Goal: Transaction & Acquisition: Register for event/course

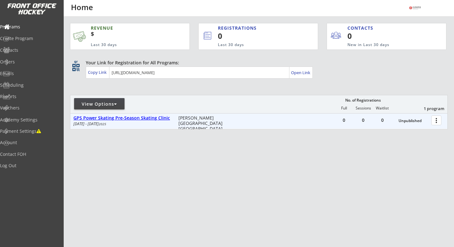
click at [162, 119] on div "GPS Power Skating Pre-Season Skating Clinic" at bounding box center [122, 117] width 98 height 5
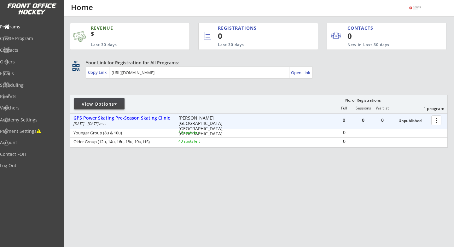
click at [435, 122] on div at bounding box center [437, 119] width 11 height 11
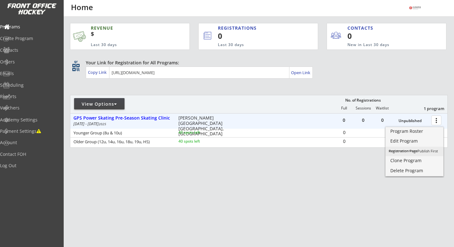
click at [426, 150] on div "Registration Page Publish First" at bounding box center [414, 150] width 51 height 3
click at [421, 151] on div "Registration Page" at bounding box center [414, 151] width 45 height 4
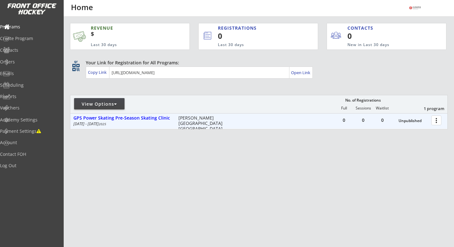
click at [437, 120] on div at bounding box center [437, 119] width 11 height 11
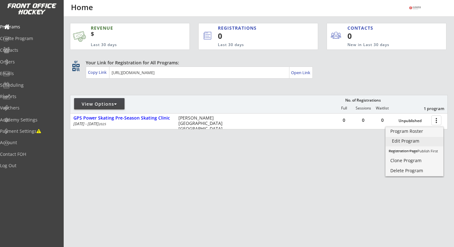
click at [410, 141] on div "Edit Program" at bounding box center [414, 141] width 45 height 4
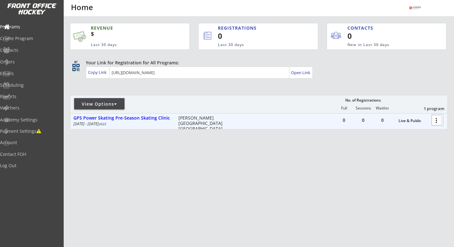
click at [433, 120] on div at bounding box center [437, 119] width 11 height 11
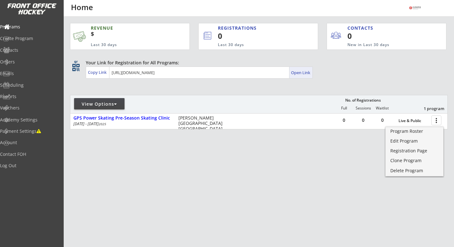
click at [304, 72] on div "Open Link" at bounding box center [301, 72] width 20 height 5
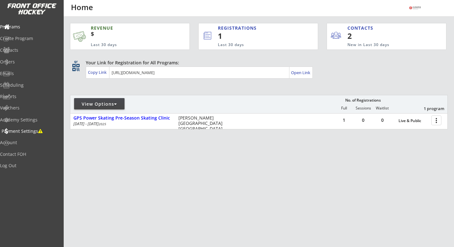
click at [29, 133] on div "Payment Settings" at bounding box center [30, 131] width 57 height 4
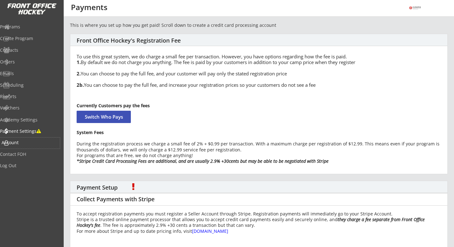
click at [20, 142] on div "Account" at bounding box center [30, 142] width 57 height 4
select select ""Yes""
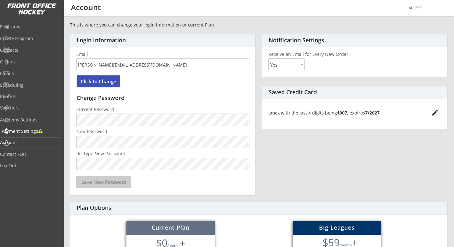
click at [37, 129] on div "Payment Settings" at bounding box center [30, 131] width 57 height 4
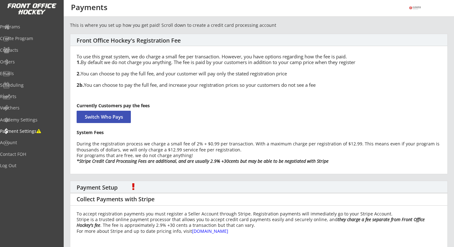
scroll to position [51, 0]
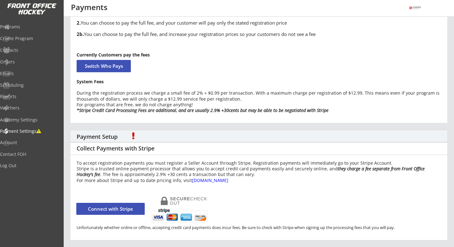
click at [114, 210] on button "Connect with Stripe" at bounding box center [110, 209] width 68 height 12
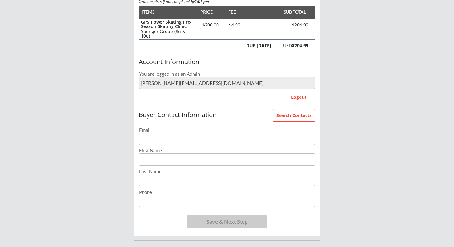
scroll to position [100, 0]
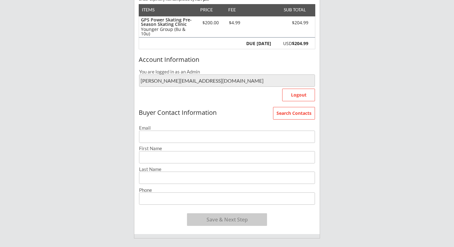
click at [217, 139] on input "email" at bounding box center [227, 137] width 176 height 12
type input "[PERSON_NAME][EMAIL_ADDRESS][DOMAIN_NAME]"
type input "Pete"
type input "Kamman"
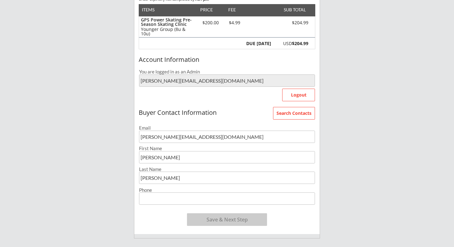
type input "(406) 595-4183"
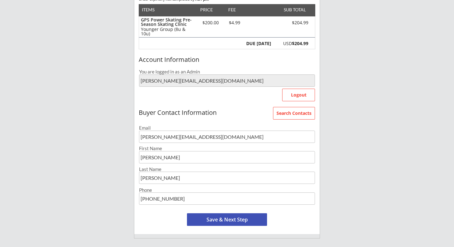
click at [226, 224] on button "Save & Next Step" at bounding box center [227, 219] width 80 height 13
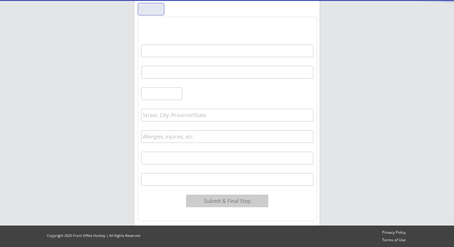
scroll to position [64, 0]
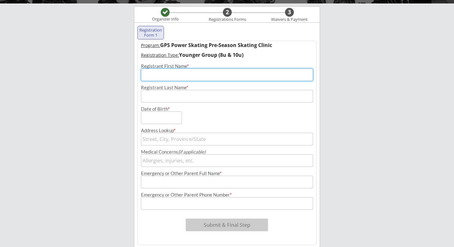
click at [221, 76] on input "input" at bounding box center [227, 74] width 172 height 13
type input "Brooks"
type input "[PERSON_NAME]"
type input "[STREET_ADDRESS]"
type input "Brooks Keough Kamman"
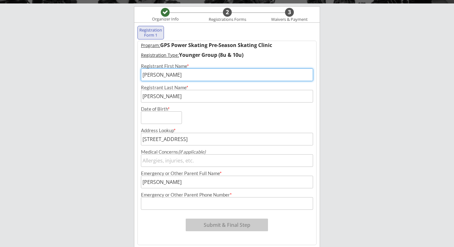
type input "(406) 595-4183"
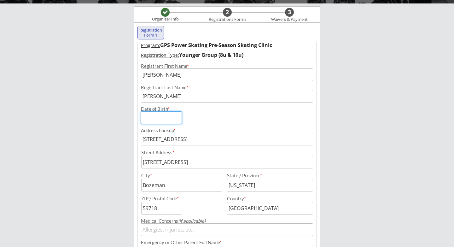
click at [174, 118] on input "input" at bounding box center [161, 117] width 41 height 13
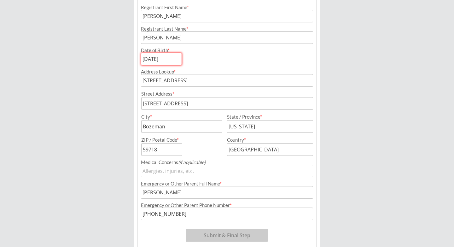
scroll to position [144, 0]
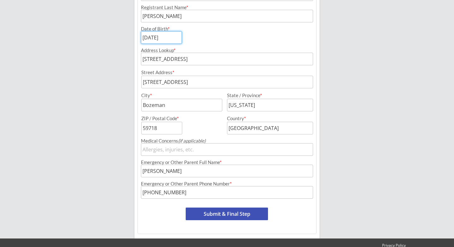
type input "09/02/2015"
click at [213, 215] on button "Submit & Final Step" at bounding box center [227, 213] width 82 height 13
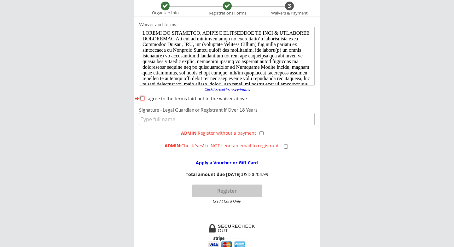
scroll to position [0, 0]
click at [142, 97] on input "I agree to the terms laid out in the waiver above" at bounding box center [142, 98] width 4 height 4
checkbox input "true"
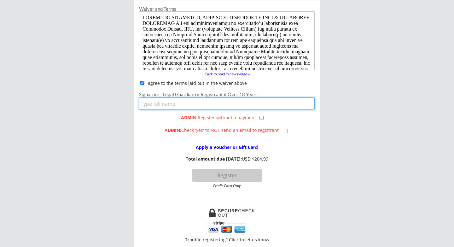
click input "input"
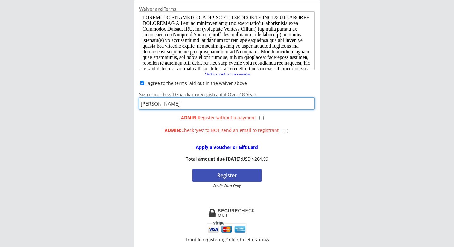
type input "Pete Kamman"
click div "Apply a Voucher or Gift Card Total amount due today: USD $204.99 Register Credi…"
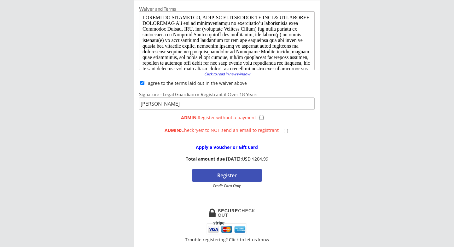
click input "checkbox"
drag, startPoint x: 217, startPoint y: 174, endPoint x: 173, endPoint y: 156, distance: 47.1
click div "Apply a Voucher or Gift Card Total amount due: $0.00 today. $204.99 due later R…"
click input "checkbox"
checkbox input "false"
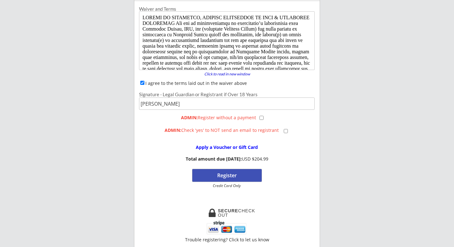
click button "Register"
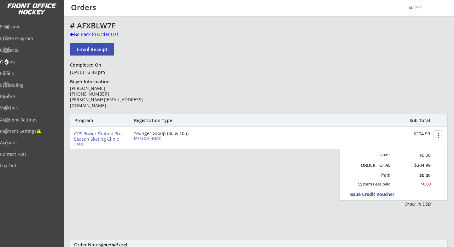
click at [440, 137] on button "more_vert" at bounding box center [438, 135] width 10 height 10
click at [27, 129] on div "Payment Settings" at bounding box center [30, 131] width 57 height 4
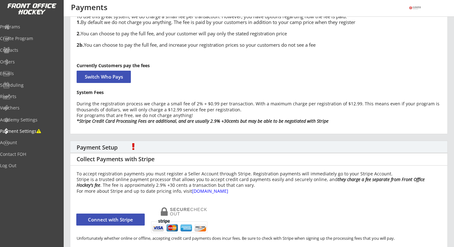
scroll to position [51, 0]
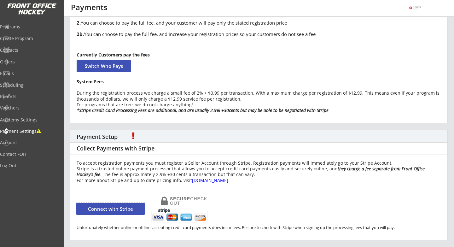
click at [126, 209] on button "Connect with Stripe" at bounding box center [110, 209] width 68 height 12
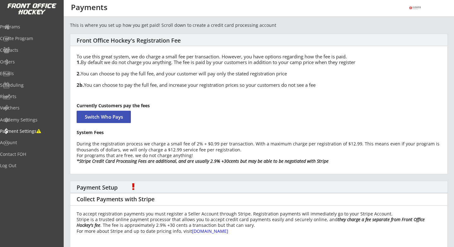
scroll to position [51, 0]
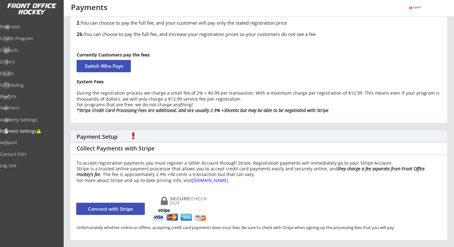
click at [119, 209] on button "Connect with Stripe" at bounding box center [110, 209] width 68 height 12
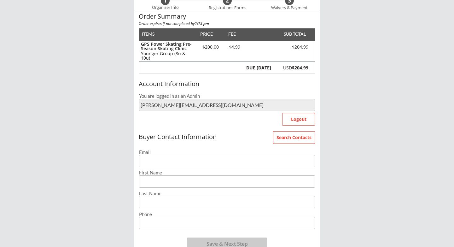
scroll to position [75, 0]
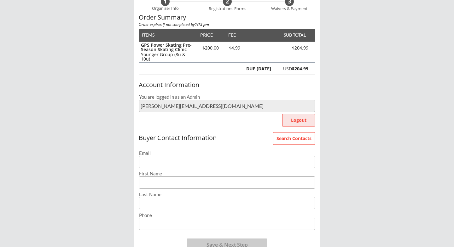
click at [296, 119] on button "Logout" at bounding box center [298, 120] width 33 height 13
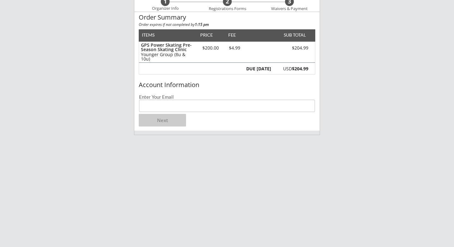
click at [184, 106] on input "email" at bounding box center [227, 106] width 176 height 12
type input "[EMAIL_ADDRESS][DOMAIN_NAME]"
click at [158, 121] on button "Next" at bounding box center [162, 120] width 47 height 13
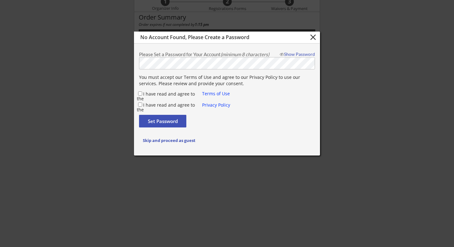
click at [178, 94] on label "I have read and agree to the" at bounding box center [166, 96] width 58 height 11
click at [142, 94] on input "I have read and agree to the" at bounding box center [140, 93] width 4 height 4
checkbox input "true"
click at [157, 143] on button "Skip and proceed as guest" at bounding box center [169, 140] width 60 height 13
type input "[EMAIL_ADDRESS][DOMAIN_NAME]"
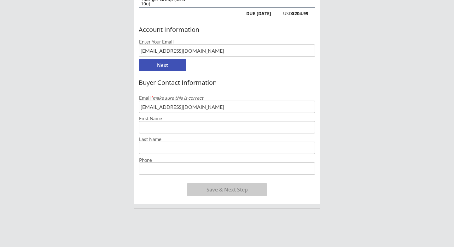
scroll to position [145, 0]
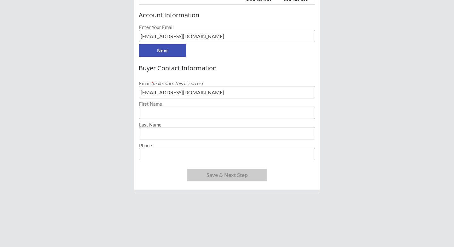
click at [216, 114] on input "input" at bounding box center [227, 113] width 176 height 12
type input "[PERSON_NAME]"
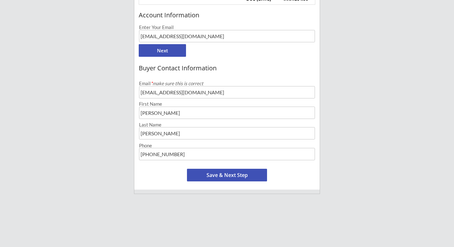
drag, startPoint x: 153, startPoint y: 155, endPoint x: 214, endPoint y: 160, distance: 61.0
click at [214, 160] on input "input" at bounding box center [227, 154] width 176 height 12
type input "[PHONE_NUMBER]"
click at [241, 174] on button "Save & Next Step" at bounding box center [227, 175] width 80 height 13
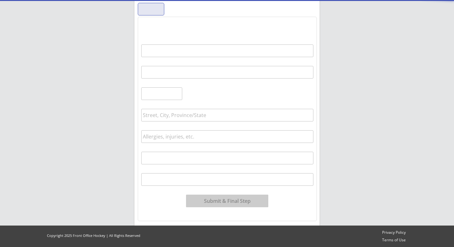
scroll to position [64, 0]
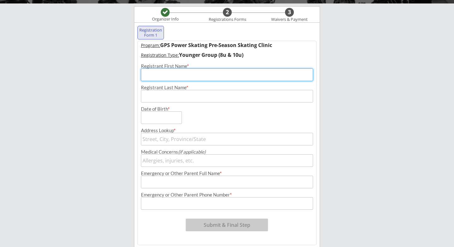
click at [207, 76] on input "input" at bounding box center [227, 74] width 172 height 13
type input "B"
type input "[PERSON_NAME]"
click at [192, 96] on input "input" at bounding box center [227, 96] width 172 height 13
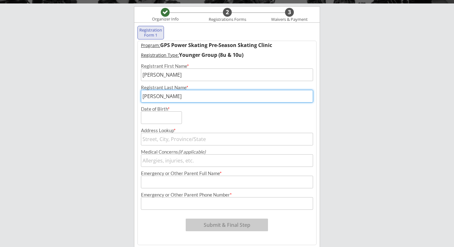
type input "[PERSON_NAME]"
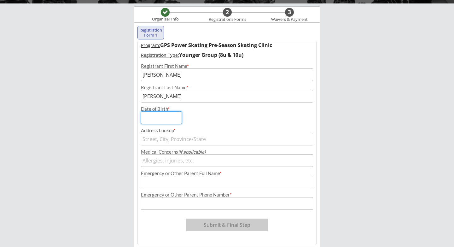
click at [158, 119] on input "input" at bounding box center [161, 117] width 41 height 13
type input "[DATE]"
click at [164, 137] on input "text" at bounding box center [227, 139] width 172 height 13
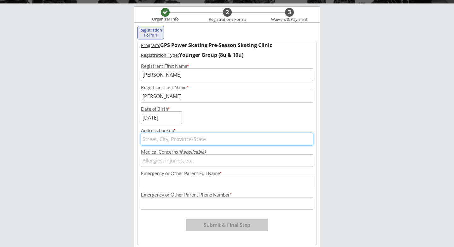
type input "[STREET_ADDRESS]"
type input "[PERSON_NAME]"
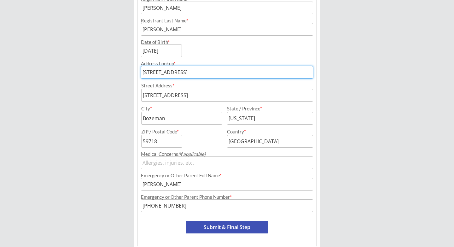
scroll to position [157, 0]
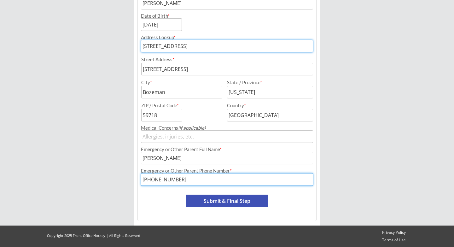
drag, startPoint x: 156, startPoint y: 179, endPoint x: 194, endPoint y: 181, distance: 37.9
click at [194, 181] on input "input" at bounding box center [227, 179] width 172 height 13
type input "[PHONE_NUMBER]"
click at [213, 200] on button "Submit & Final Step" at bounding box center [227, 201] width 82 height 13
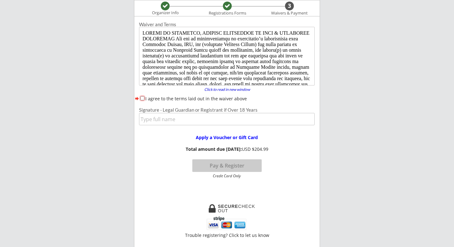
scroll to position [0, 0]
click at [141, 99] on input "I agree to the terms laid out in the waiver above" at bounding box center [142, 98] width 4 height 4
checkbox input "true"
click at [161, 120] on input "input" at bounding box center [227, 119] width 176 height 12
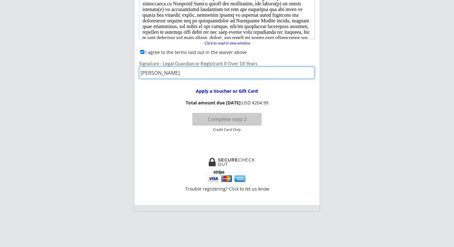
scroll to position [117, 0]
click at [257, 71] on input "input" at bounding box center [227, 72] width 176 height 12
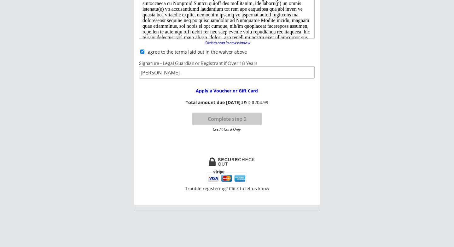
click at [284, 110] on div "Apply a Voucher or Gift Card Total amount due today: USD $204.99 Complete step …" at bounding box center [226, 107] width 185 height 49
click at [236, 119] on button "Complete step 2" at bounding box center [226, 119] width 69 height 13
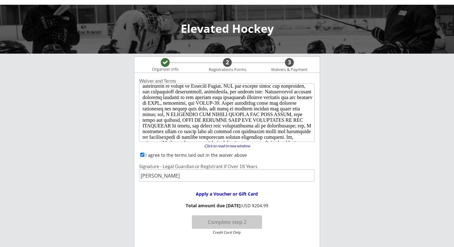
scroll to position [332, 0]
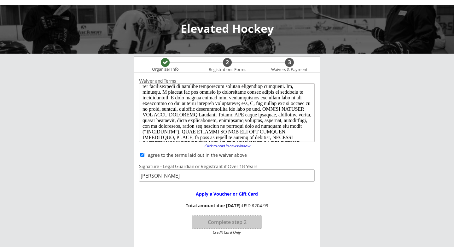
click at [290, 195] on div "Apply a Voucher or Gift Card Total amount due today: USD $204.99 Complete step …" at bounding box center [226, 210] width 185 height 49
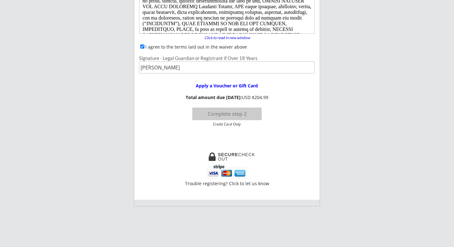
scroll to position [125, 0]
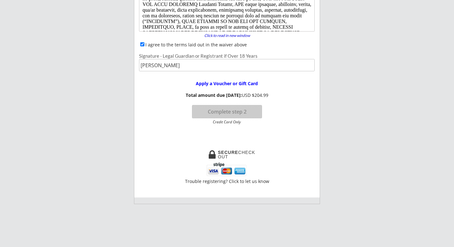
click at [225, 111] on button "Complete step 2" at bounding box center [226, 111] width 69 height 13
click at [212, 67] on input "input" at bounding box center [227, 65] width 176 height 12
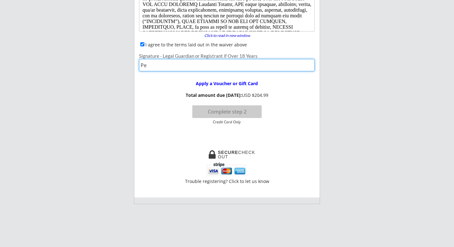
type input "P"
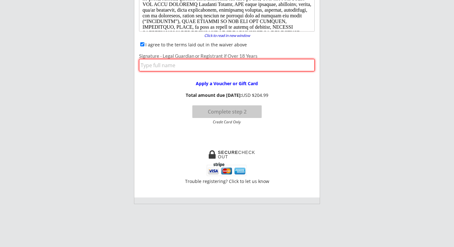
click at [172, 90] on div "Apply a Voucher or Gift Card Total amount due today: USD $204.99 Complete step …" at bounding box center [226, 99] width 185 height 49
click at [142, 44] on input "I agree to the terms laid out in the waiver above" at bounding box center [142, 44] width 4 height 4
click at [143, 44] on input "I agree to the terms laid out in the waiver above" at bounding box center [142, 44] width 4 height 4
checkbox input "true"
click at [147, 64] on input "input" at bounding box center [227, 65] width 176 height 12
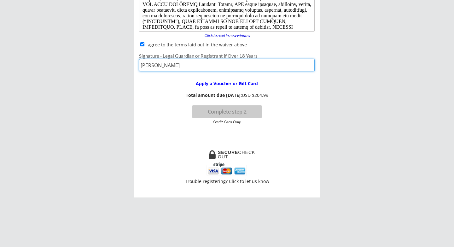
type input "Pete Kamman"
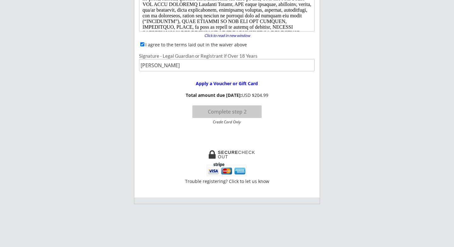
click at [209, 111] on button "Complete step 2" at bounding box center [226, 111] width 69 height 13
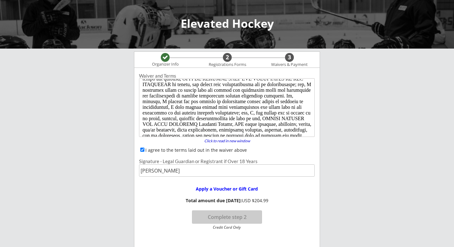
scroll to position [332, 0]
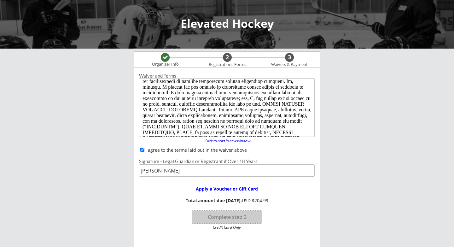
click at [246, 174] on input "input" at bounding box center [227, 170] width 176 height 12
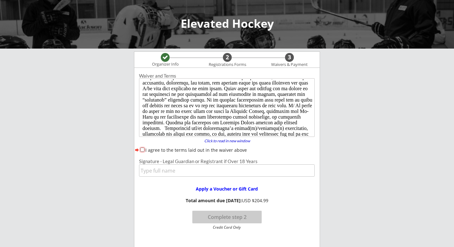
scroll to position [332, 0]
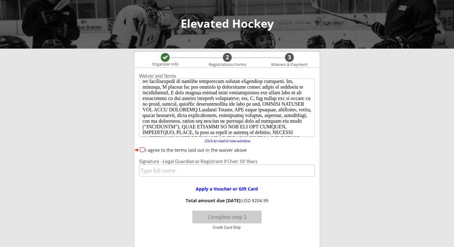
click at [142, 148] on input "I agree to the terms laid out in the waiver above" at bounding box center [142, 150] width 4 height 4
checkbox input "true"
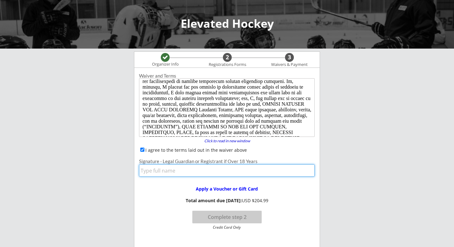
click at [153, 167] on input "input" at bounding box center [227, 170] width 176 height 12
type input "[PERSON_NAME]"
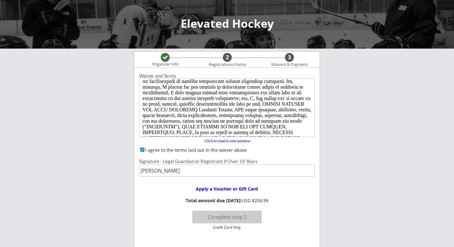
click at [153, 207] on div "Apply a Voucher or Gift Card Total amount due [DATE]: USD $204.99 Complete step…" at bounding box center [226, 205] width 185 height 49
click at [220, 218] on button "Complete step 2" at bounding box center [226, 217] width 69 height 13
click at [240, 216] on button "Complete step 2" at bounding box center [226, 217] width 69 height 13
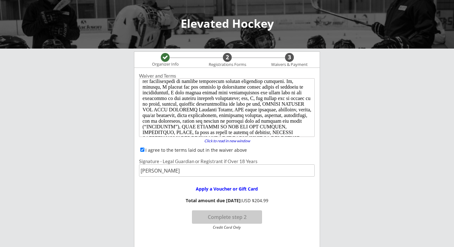
click at [240, 216] on button "Complete step 2" at bounding box center [226, 217] width 69 height 13
click at [240, 188] on div "Apply a Voucher or Gift Card" at bounding box center [226, 189] width 81 height 4
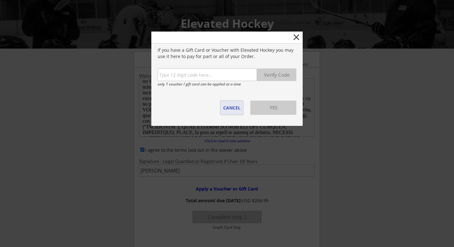
click at [238, 107] on button "CANCEL" at bounding box center [231, 108] width 23 height 14
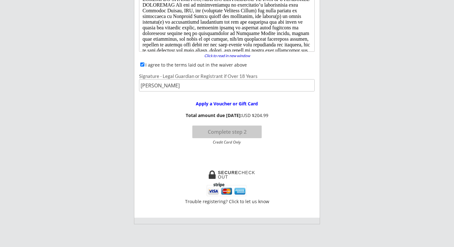
scroll to position [0, 0]
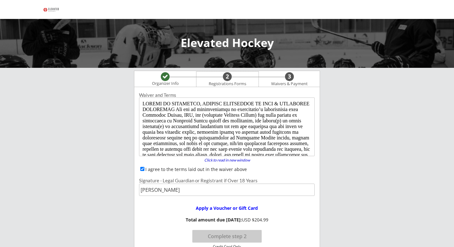
click at [227, 81] on div "Registrations Forms" at bounding box center [228, 83] width 44 height 5
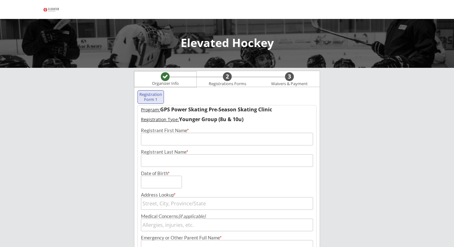
click at [166, 79] on div at bounding box center [165, 76] width 9 height 7
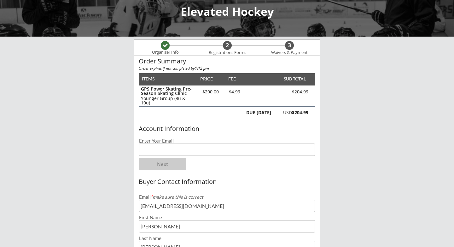
scroll to position [32, 0]
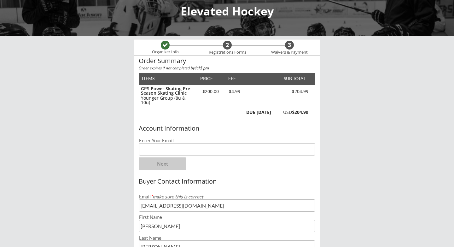
click at [292, 46] on div "3" at bounding box center [289, 45] width 9 height 7
click at [227, 50] on div "Registrations Forms" at bounding box center [228, 52] width 44 height 5
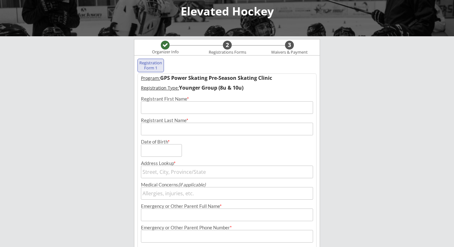
click at [199, 109] on input "input" at bounding box center [227, 107] width 172 height 13
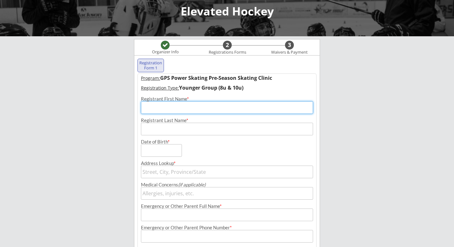
type input "Pete"
type input "Kamman"
type input "75 Parklands Trail"
type input "Pete Kamman"
type input "(406) 600-6537"
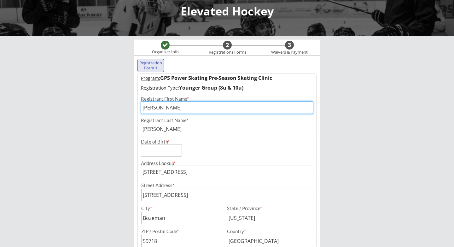
type input "MT"
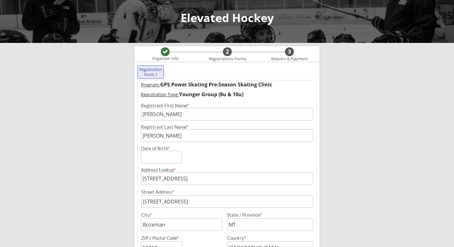
scroll to position [24, 0]
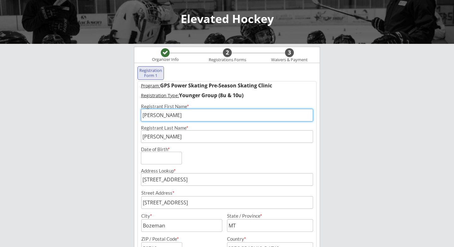
drag, startPoint x: 188, startPoint y: 113, endPoint x: 140, endPoint y: 111, distance: 48.3
click at [140, 111] on div "Registrant First Name *" at bounding box center [227, 112] width 178 height 17
type input "Danny"
click at [155, 164] on input "input" at bounding box center [161, 158] width 41 height 13
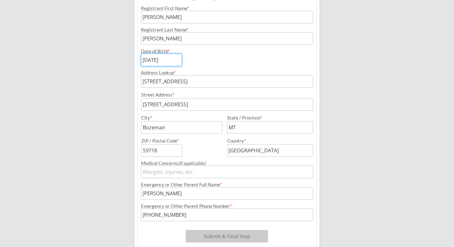
scroll to position [157, 0]
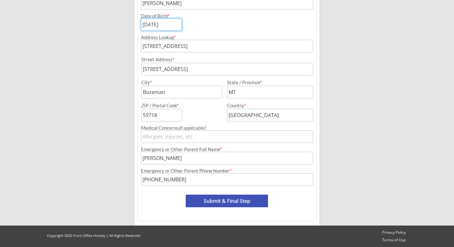
type input "05/04/2018"
click at [205, 199] on button "Submit & Final Step" at bounding box center [227, 201] width 82 height 13
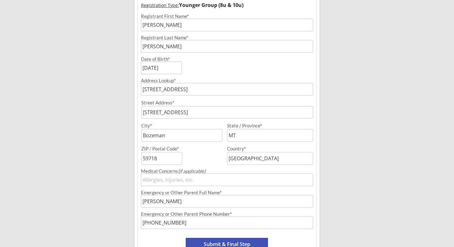
scroll to position [119, 0]
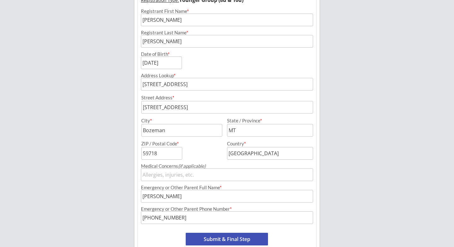
click at [235, 240] on button "Submit & Final Step" at bounding box center [227, 239] width 82 height 13
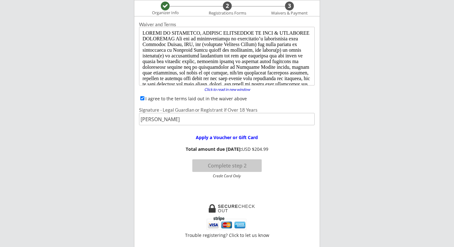
scroll to position [0, 0]
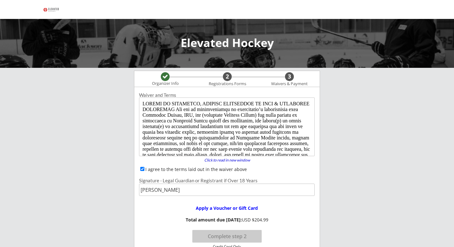
click at [225, 79] on div "2" at bounding box center [227, 76] width 9 height 7
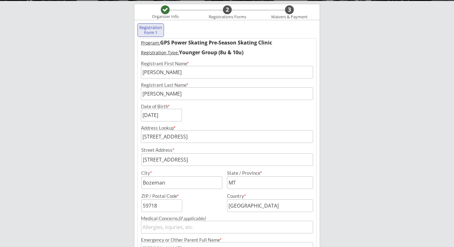
scroll to position [157, 0]
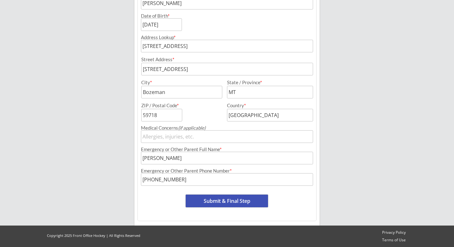
click at [213, 201] on button "Submit & Final Step" at bounding box center [227, 201] width 82 height 13
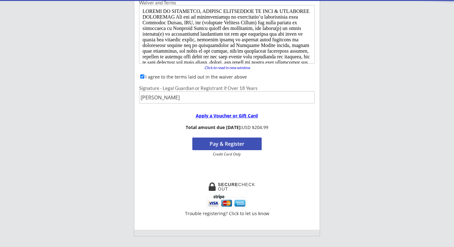
scroll to position [71, 0]
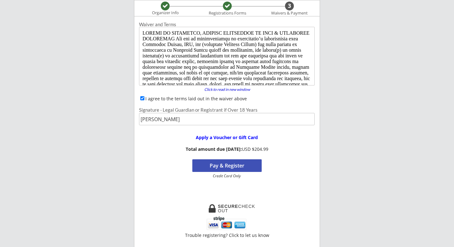
click at [235, 169] on button "Pay & Register" at bounding box center [226, 165] width 69 height 13
click at [217, 167] on button "Complete step 2" at bounding box center [226, 165] width 69 height 13
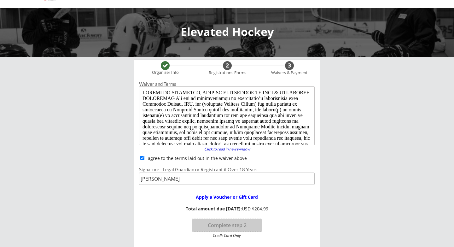
scroll to position [0, 0]
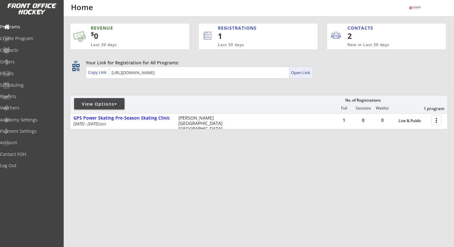
click at [298, 74] on div "Open Link" at bounding box center [301, 72] width 20 height 5
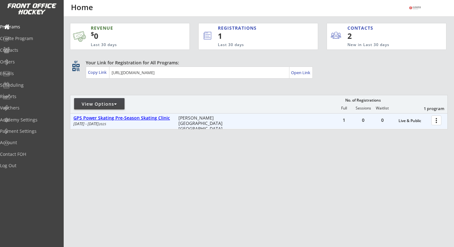
click at [147, 118] on div "GPS Power Skating Pre-Season Skating Clinic" at bounding box center [122, 117] width 98 height 5
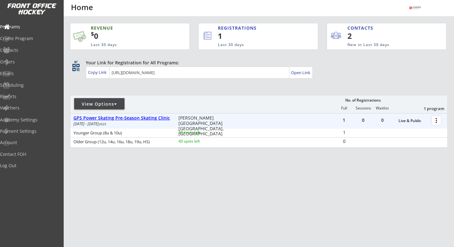
click at [148, 121] on div "GPS Power Skating Pre-Season Skating Clinic" at bounding box center [122, 118] width 98 height 7
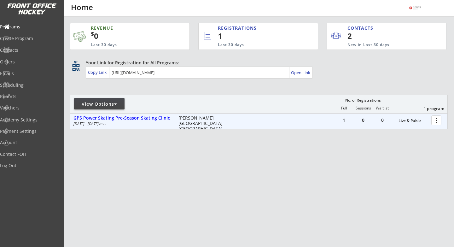
click at [146, 118] on div "GPS Power Skating Pre-Season Skating Clinic" at bounding box center [122, 117] width 98 height 5
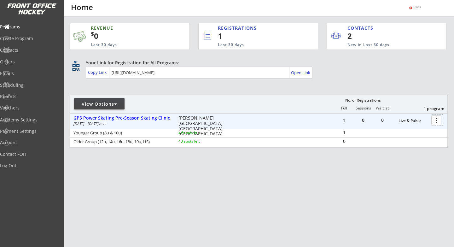
click at [437, 123] on div at bounding box center [437, 119] width 11 height 11
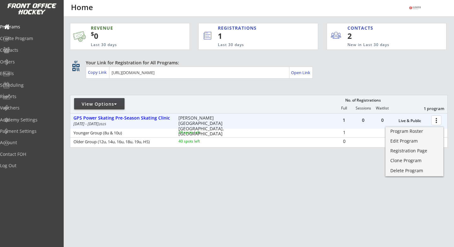
click at [342, 164] on div "REVENUE $ 0 Last 30 days REGISTRATIONS 1 Last 30 days CONTACTS 2 New in Last 30…" at bounding box center [259, 115] width 378 height 197
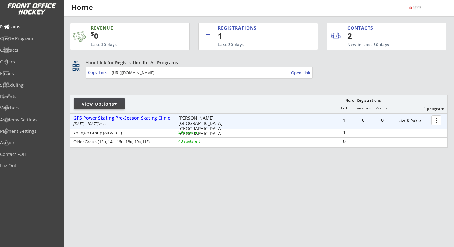
click at [156, 117] on div "GPS Power Skating Pre-Season Skating Clinic" at bounding box center [122, 117] width 98 height 5
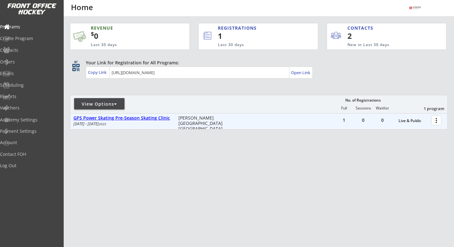
click at [156, 117] on div "GPS Power Skating Pre-Season Skating Clinic" at bounding box center [122, 117] width 98 height 5
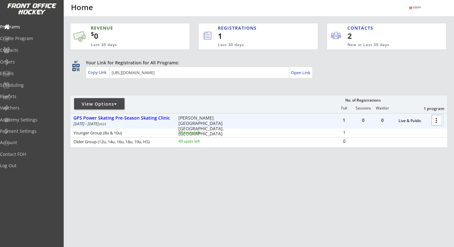
click at [435, 121] on div at bounding box center [437, 119] width 11 height 11
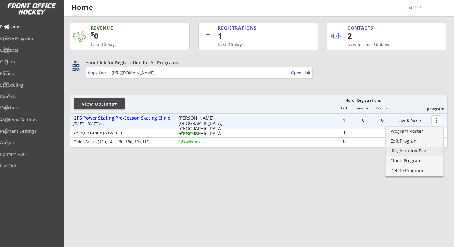
click at [408, 150] on div "Registration Page" at bounding box center [414, 151] width 45 height 4
